Goal: Task Accomplishment & Management: Use online tool/utility

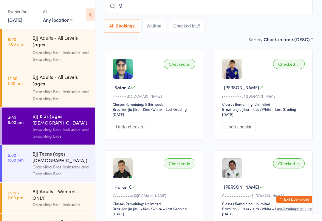
scroll to position [0, 0]
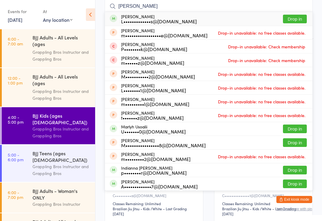
type input "[PERSON_NAME]"
click at [296, 20] on button "Drop in" at bounding box center [295, 19] width 24 height 9
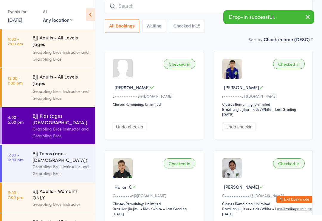
click at [151, 9] on input "search" at bounding box center [209, 6] width 208 height 14
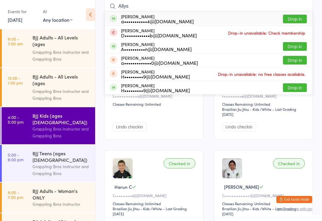
type input "Allys"
click at [295, 20] on button "Drop in" at bounding box center [295, 19] width 24 height 9
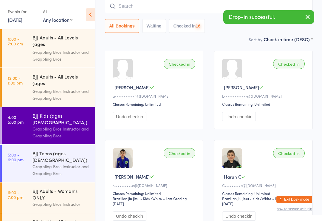
click at [166, 6] on input "search" at bounding box center [209, 6] width 208 height 14
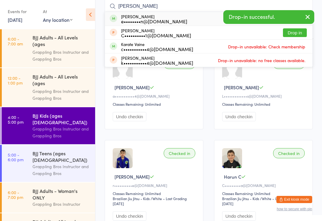
click at [307, 12] on button "button" at bounding box center [307, 17] width 13 height 14
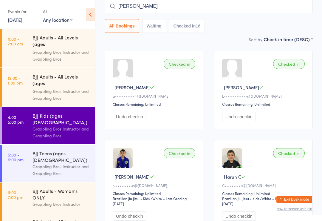
click at [234, 13] on input "[PERSON_NAME]" at bounding box center [209, 6] width 208 height 14
type input "[PERSON_NAME]"
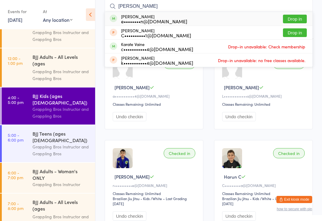
scroll to position [20, 0]
click at [44, 167] on div "BJJ Adults - Woman's ONLY" at bounding box center [61, 173] width 58 height 13
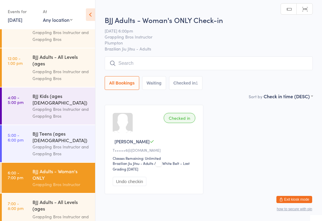
click at [136, 63] on input "search" at bounding box center [209, 63] width 208 height 14
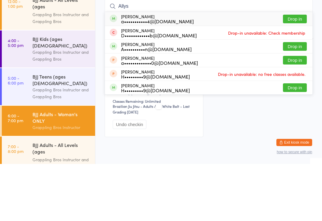
type input "Allys"
click at [292, 72] on button "Drop in" at bounding box center [295, 76] width 24 height 9
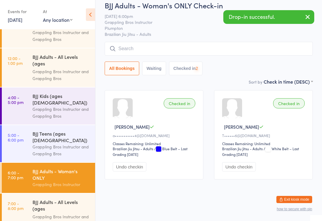
click at [148, 42] on input "search" at bounding box center [209, 49] width 208 height 14
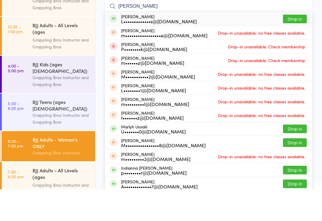
type input "[PERSON_NAME]"
click at [293, 46] on button "Drop in" at bounding box center [295, 50] width 24 height 9
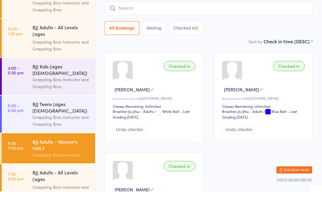
click at [164, 31] on input "search" at bounding box center [209, 38] width 208 height 14
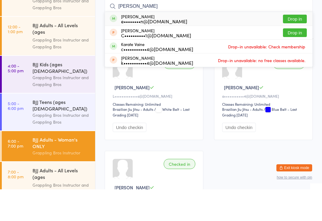
type input "[PERSON_NAME]"
click at [293, 46] on button "Drop in" at bounding box center [295, 50] width 24 height 9
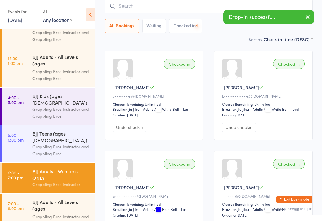
click at [33, 201] on div "BJJ Adults - All Levels (ages [DEMOGRAPHIC_DATA]+)" at bounding box center [61, 205] width 58 height 15
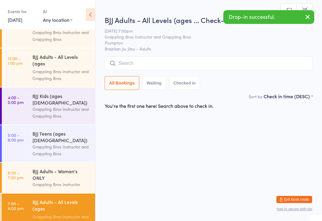
click at [150, 64] on input "search" at bounding box center [209, 63] width 208 height 14
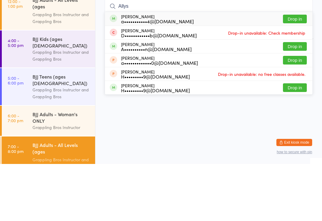
type input "Allys"
click at [292, 72] on button "Drop in" at bounding box center [295, 76] width 24 height 9
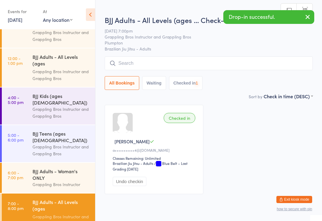
click at [176, 70] on input "search" at bounding box center [209, 63] width 208 height 14
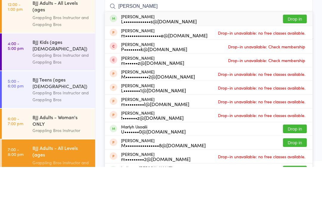
type input "[PERSON_NAME]"
click at [287, 69] on button "Drop in" at bounding box center [295, 73] width 24 height 9
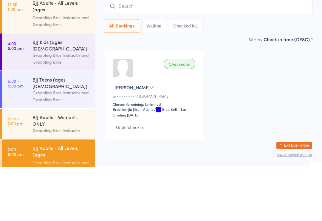
scroll to position [22, 0]
